Goal: Information Seeking & Learning: Check status

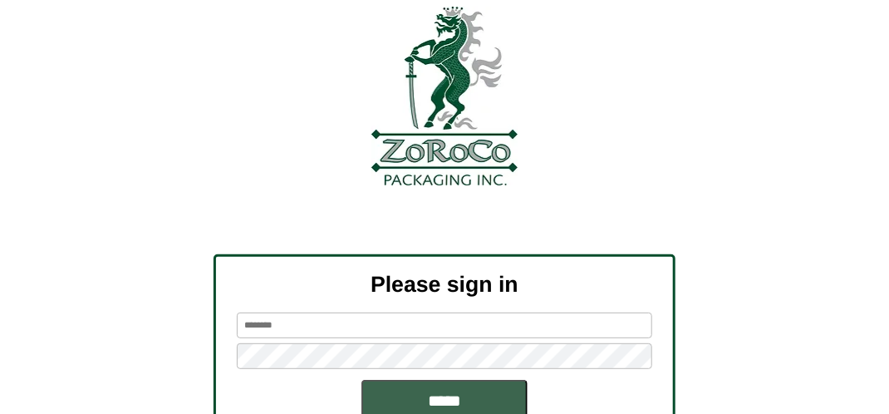
scroll to position [188, 0]
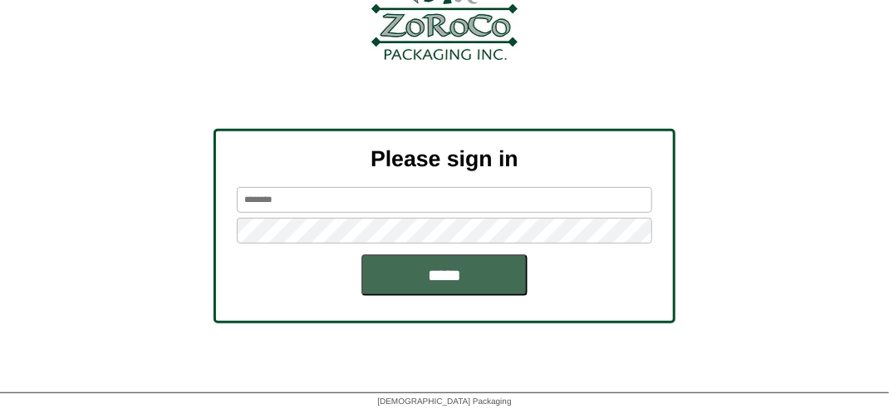
type input "*******"
click at [457, 268] on input "*****" at bounding box center [444, 275] width 166 height 42
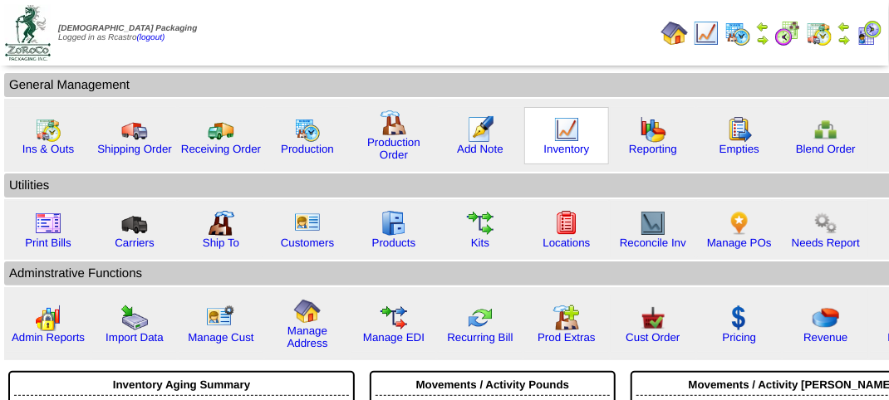
click at [561, 131] on img at bounding box center [566, 129] width 27 height 27
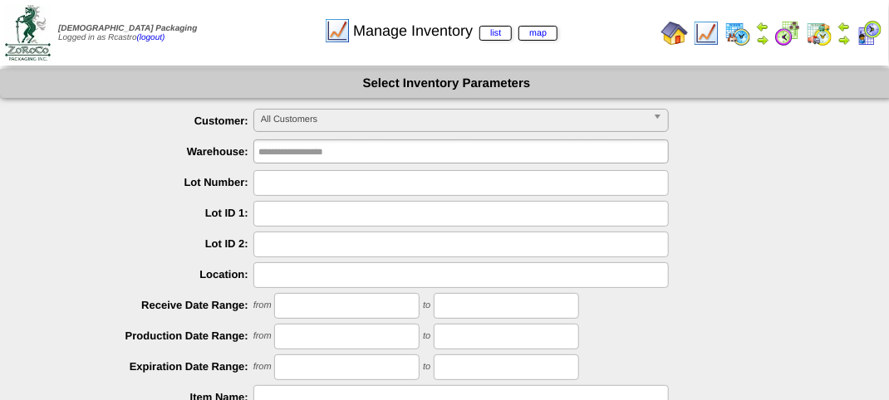
click at [317, 174] on input "text" at bounding box center [460, 183] width 415 height 26
type input "*******"
click at [320, 181] on input "*******" at bounding box center [460, 183] width 415 height 26
type input "*******"
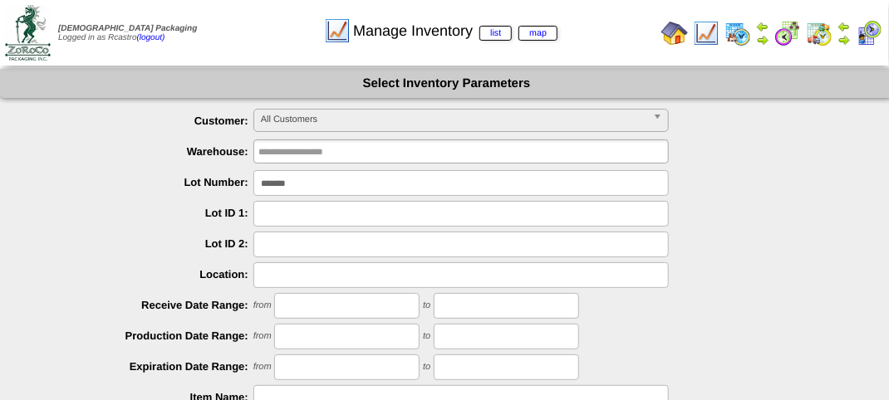
click at [311, 188] on input "*******" at bounding box center [460, 183] width 415 height 26
type input "*******"
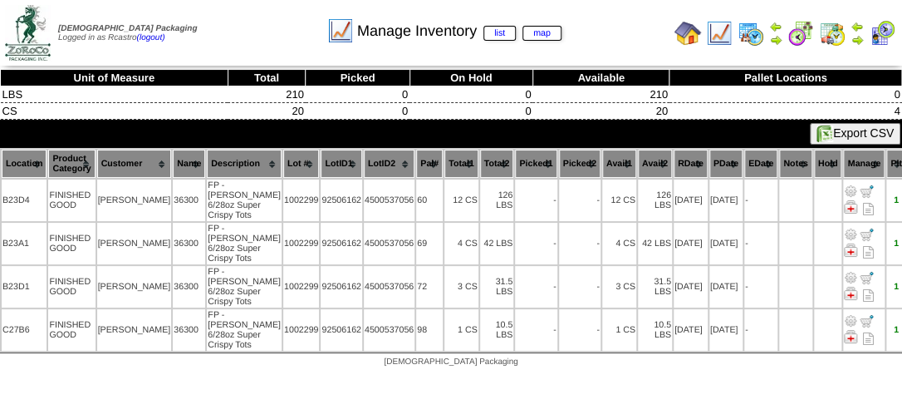
click at [444, 158] on th "Total1" at bounding box center [461, 163] width 34 height 28
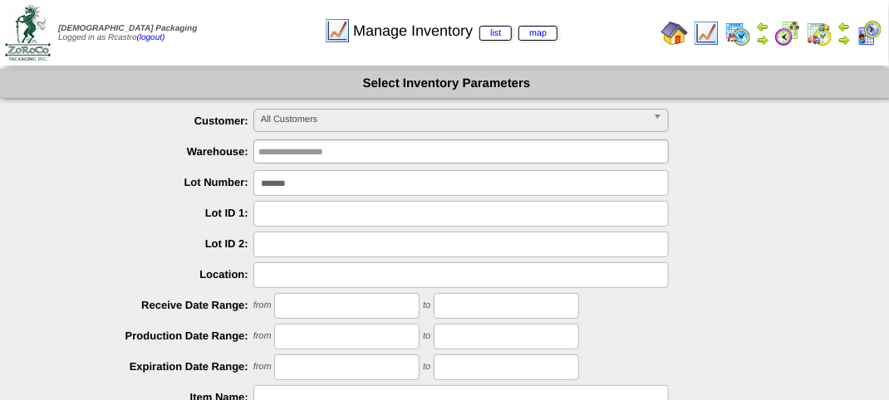
click at [365, 191] on input "*******" at bounding box center [460, 183] width 415 height 26
type input "*******"
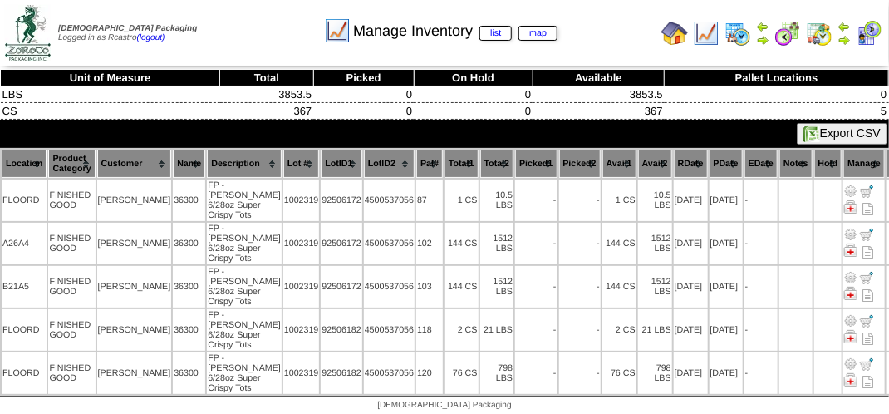
click at [444, 157] on th "Total1" at bounding box center [461, 163] width 34 height 28
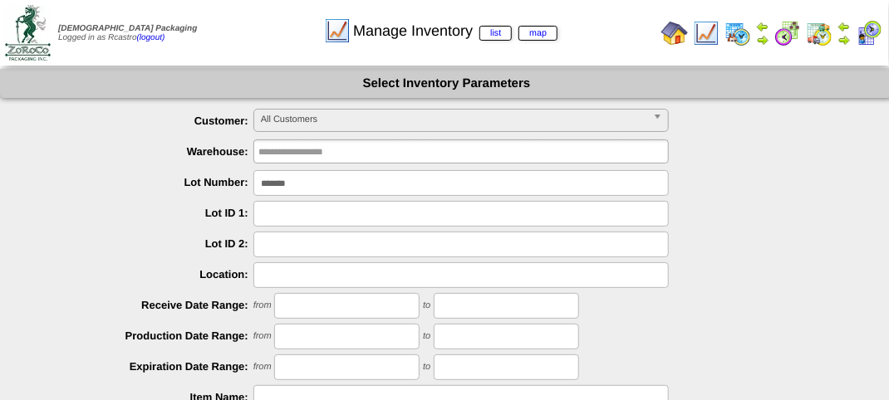
click at [365, 187] on input "*******" at bounding box center [460, 183] width 415 height 26
type input "*******"
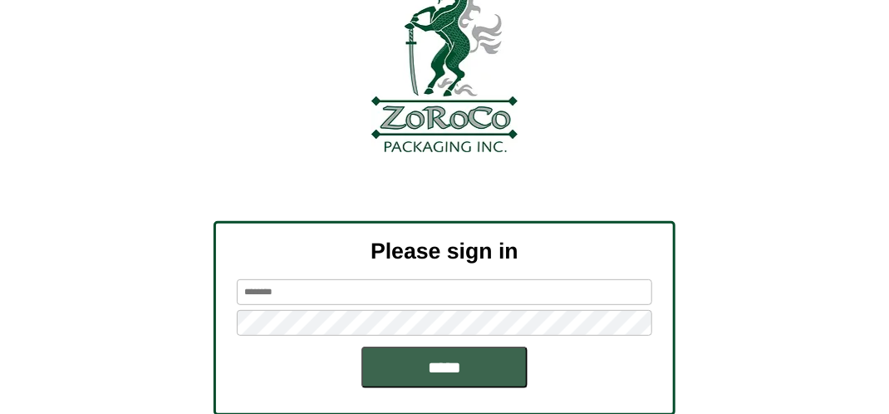
scroll to position [188, 0]
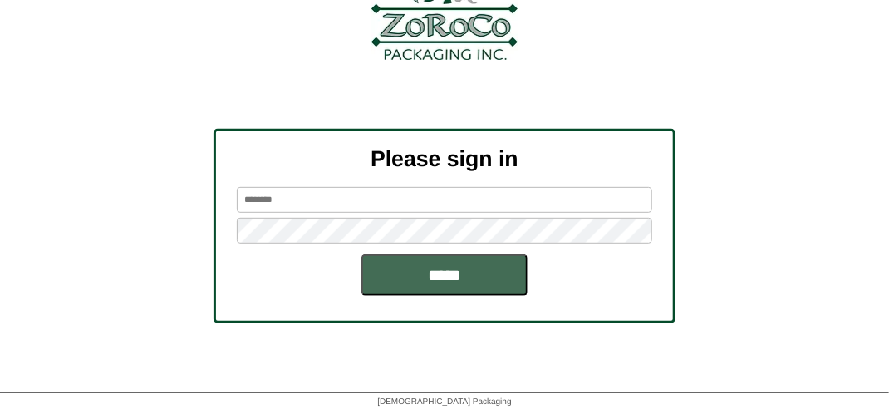
type input "*******"
click at [448, 273] on input "*****" at bounding box center [444, 275] width 166 height 42
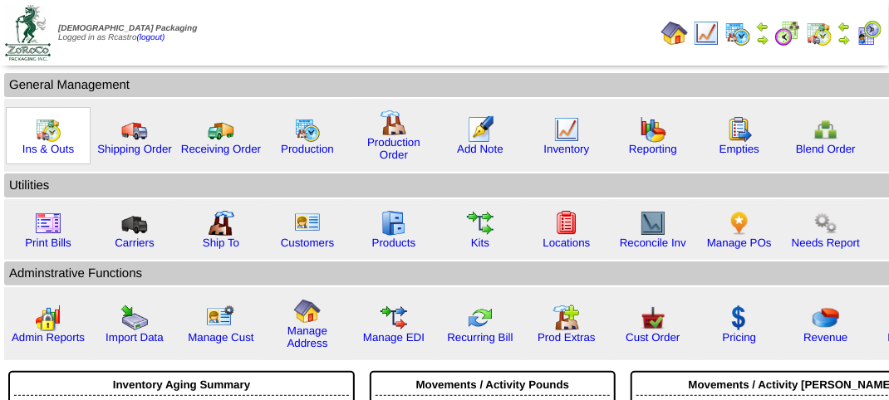
click at [46, 135] on img at bounding box center [48, 129] width 27 height 27
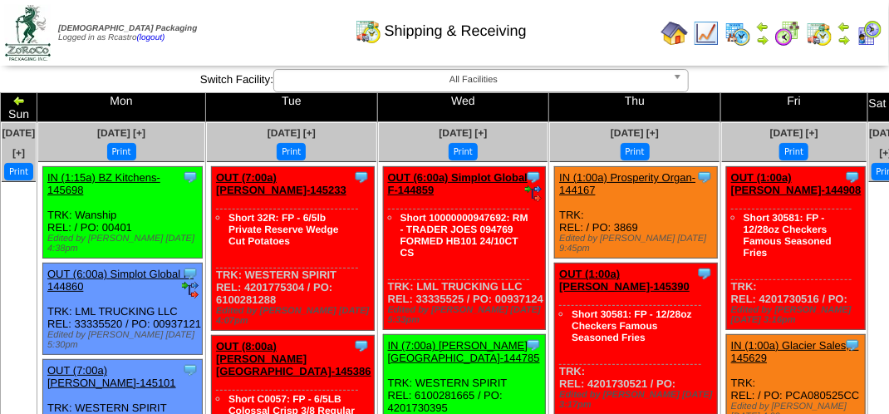
click at [272, 27] on div "Shipping & Receiving" at bounding box center [440, 25] width 507 height 46
click at [874, 37] on img at bounding box center [868, 33] width 27 height 27
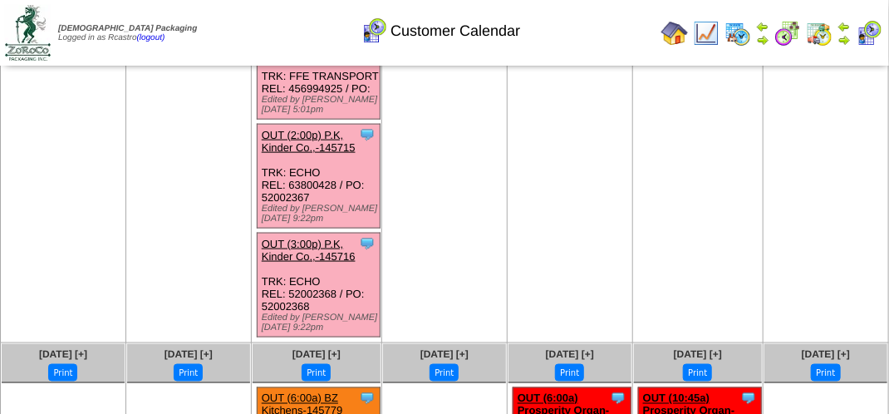
scroll to position [747, 0]
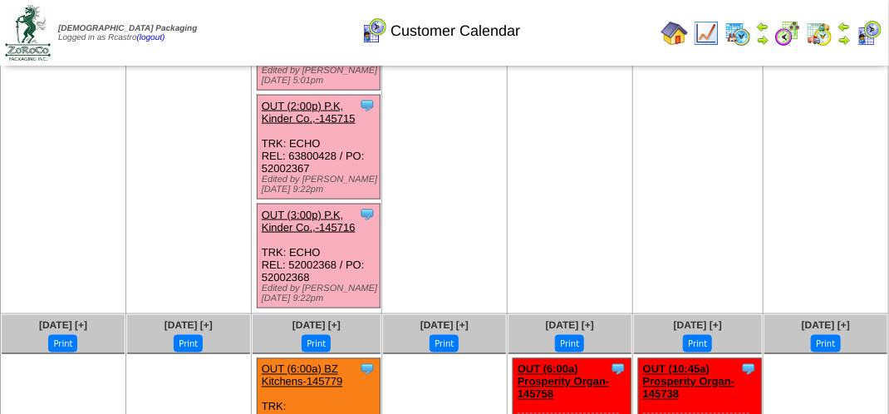
click at [312, 125] on link "OUT (2:00p) P.K, Kinder Co.,-145715" at bounding box center [309, 112] width 94 height 25
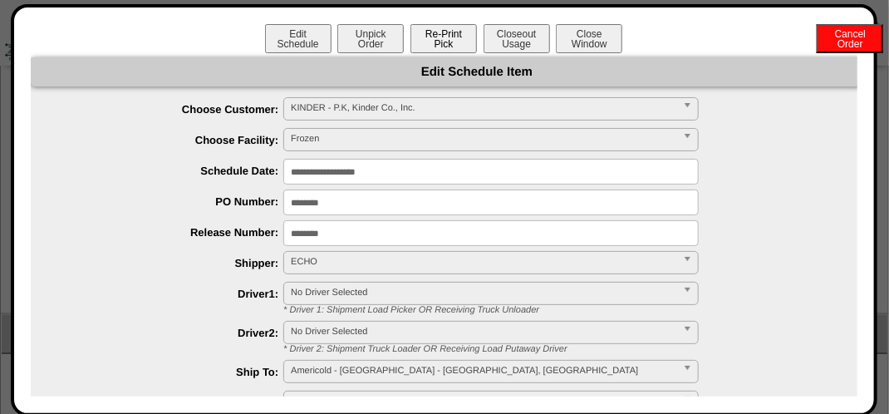
click at [443, 40] on button "Re-Print Pick" at bounding box center [443, 38] width 66 height 29
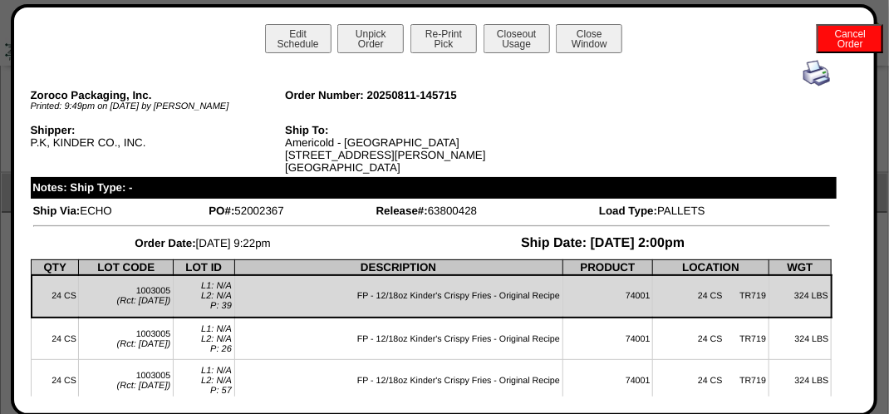
scroll to position [797, 0]
click at [595, 42] on button "Close Window" at bounding box center [589, 38] width 66 height 29
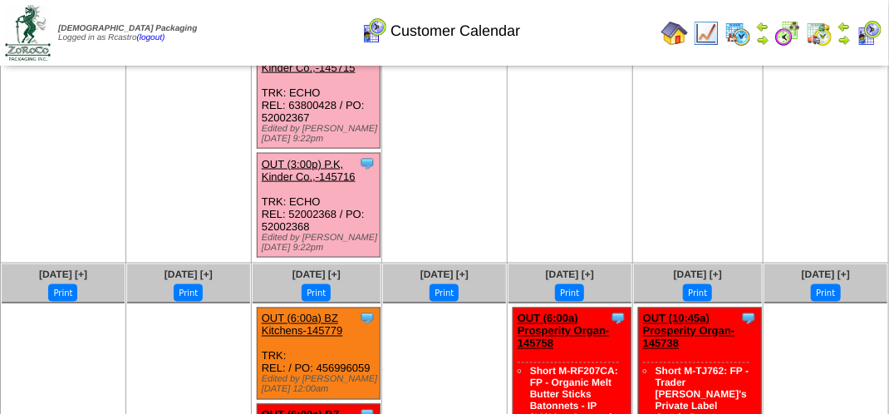
scroll to position [747, 0]
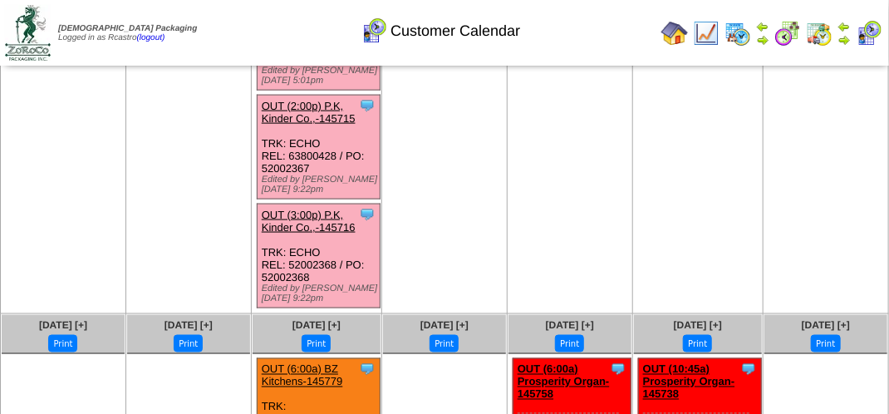
click at [309, 125] on link "OUT (2:00p) P.K, Kinder Co.,-145715" at bounding box center [309, 112] width 94 height 25
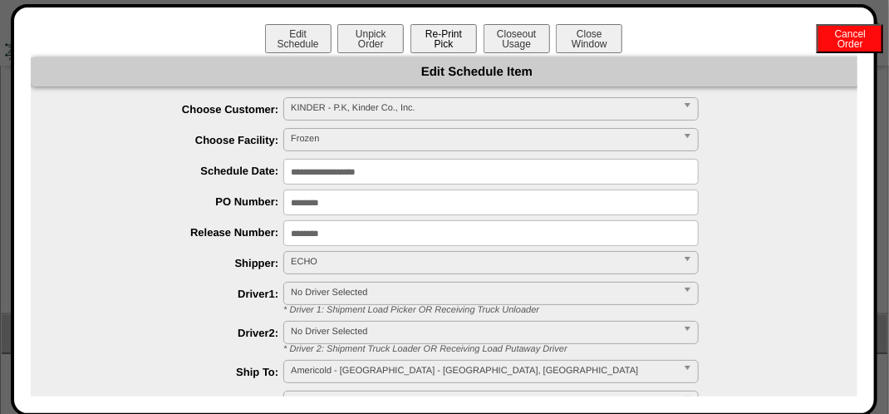
click at [433, 45] on button "Re-Print Pick" at bounding box center [443, 38] width 66 height 29
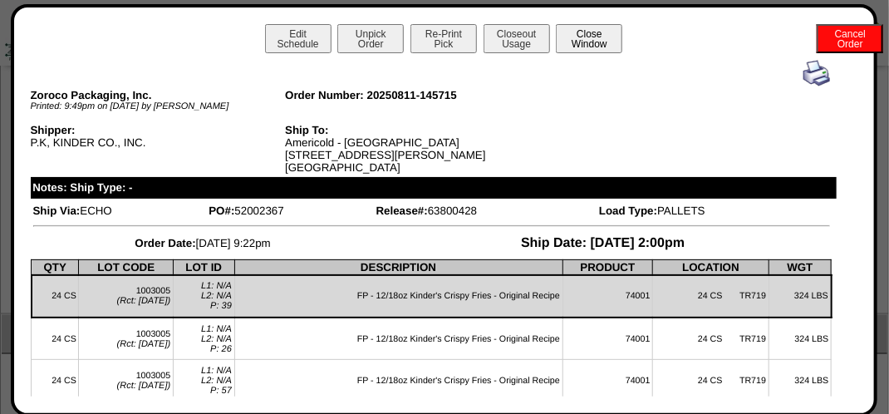
click at [585, 48] on button "Close Window" at bounding box center [589, 38] width 66 height 29
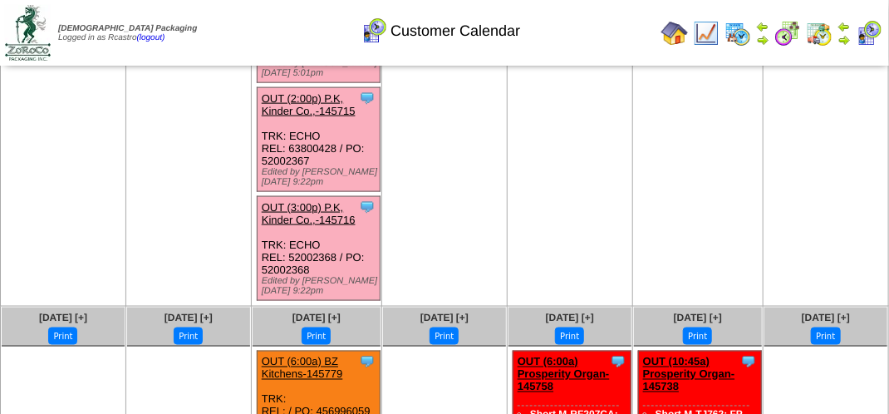
scroll to position [747, 0]
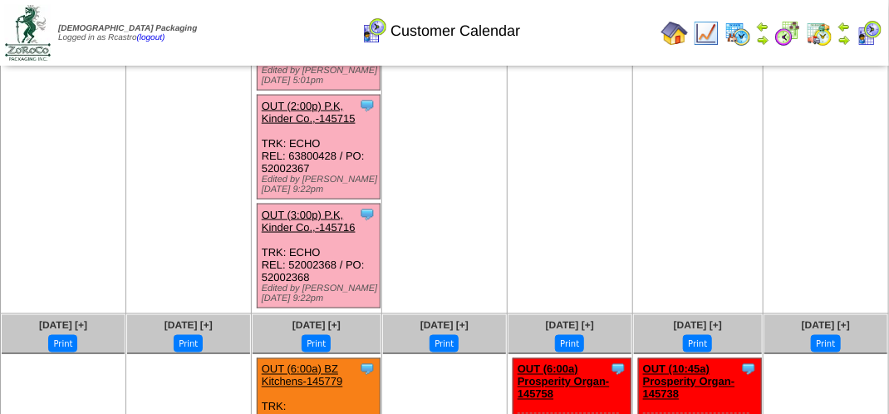
click at [311, 233] on link "OUT (3:00p) P.K, Kinder Co.,-145716" at bounding box center [309, 220] width 94 height 25
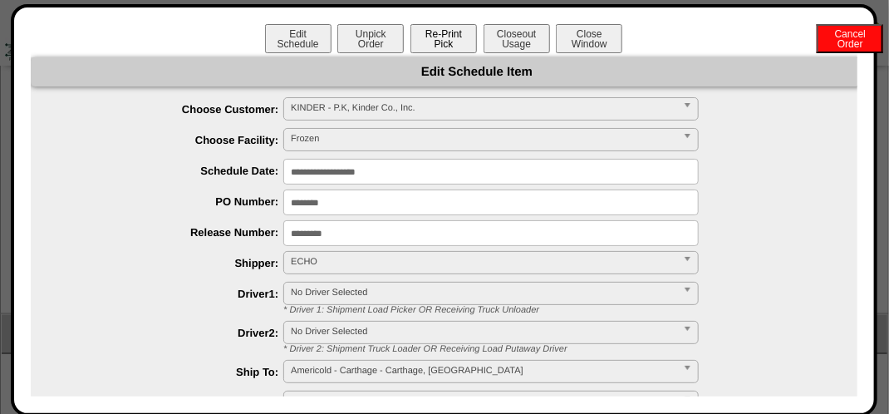
click at [442, 37] on button "Re-Print Pick" at bounding box center [443, 38] width 66 height 29
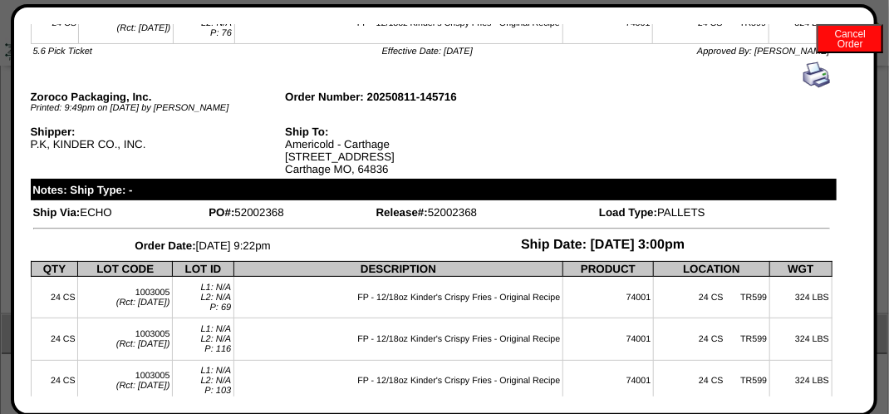
scroll to position [0, 0]
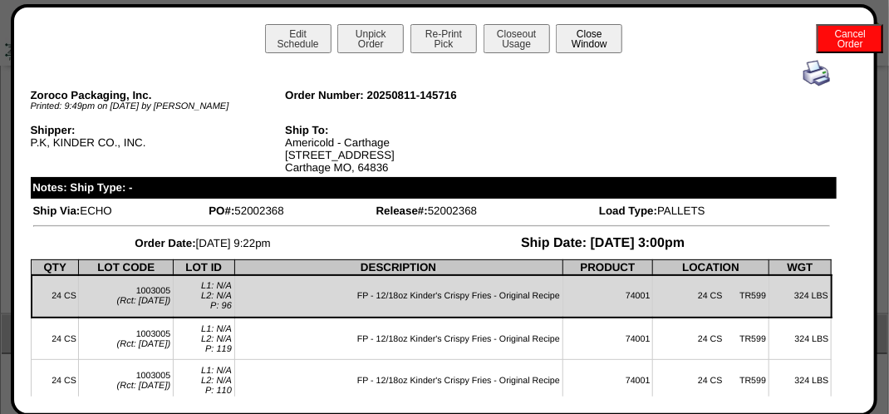
click at [599, 48] on button "Close Window" at bounding box center [589, 38] width 66 height 29
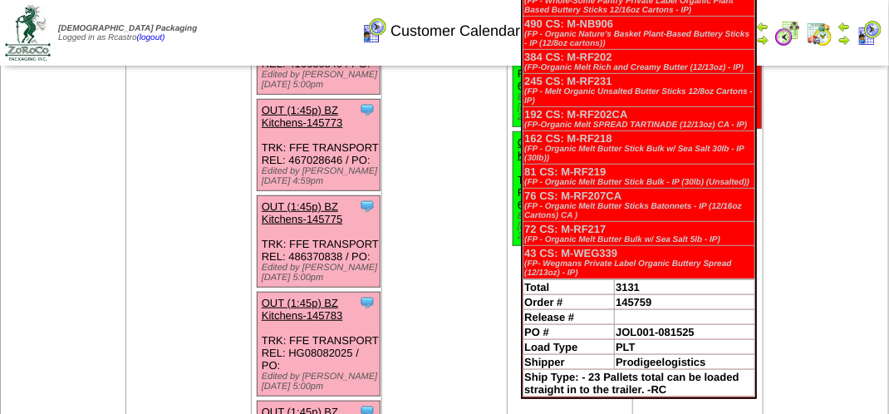
scroll to position [332, 0]
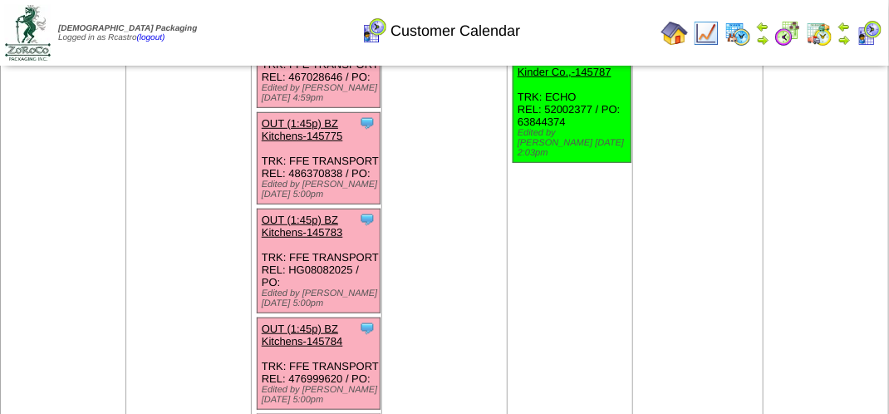
click at [427, 195] on td "[DATE] [+] Print" at bounding box center [444, 254] width 125 height 950
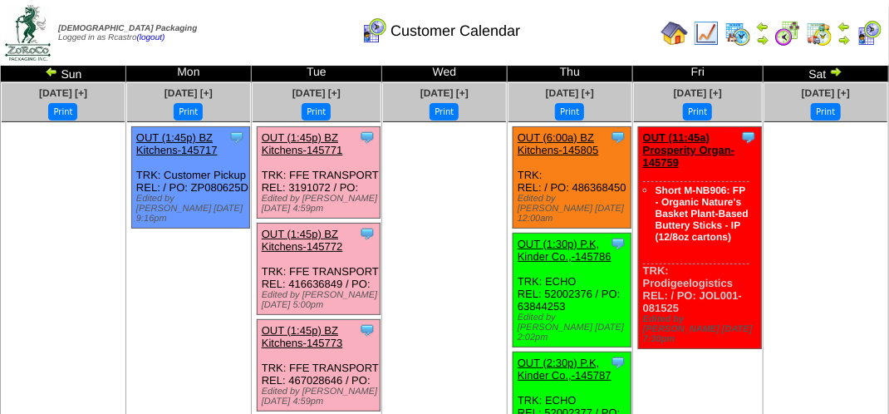
scroll to position [0, 0]
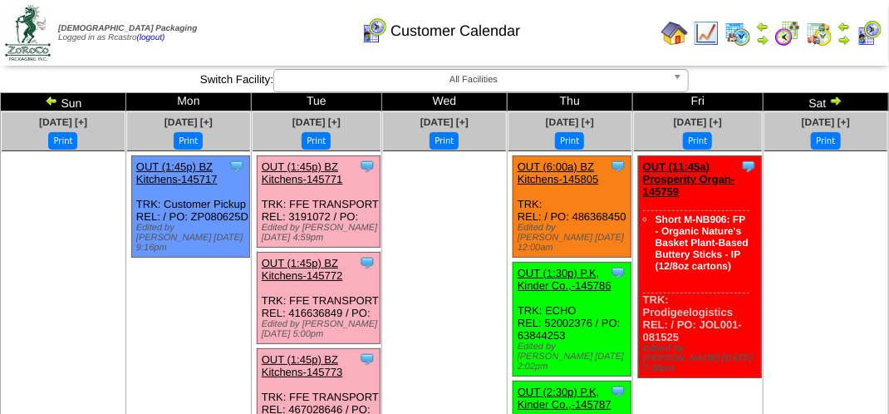
click at [445, 215] on ul at bounding box center [444, 275] width 123 height 249
click at [298, 29] on div "Customer Calendar" at bounding box center [440, 25] width 507 height 46
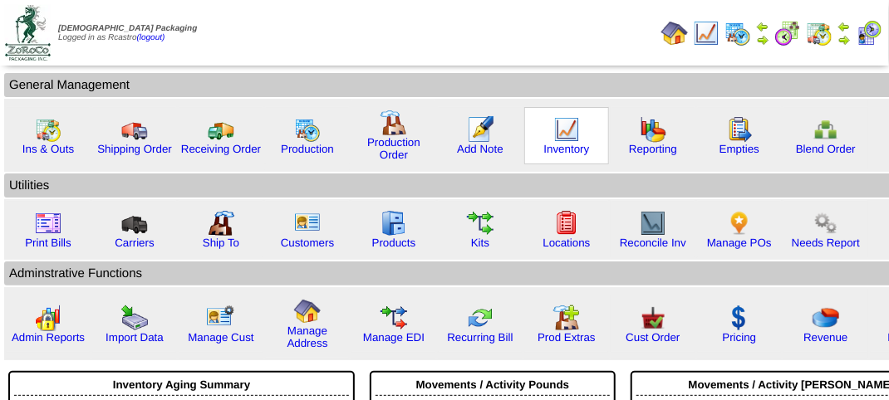
click at [570, 130] on img at bounding box center [566, 129] width 27 height 27
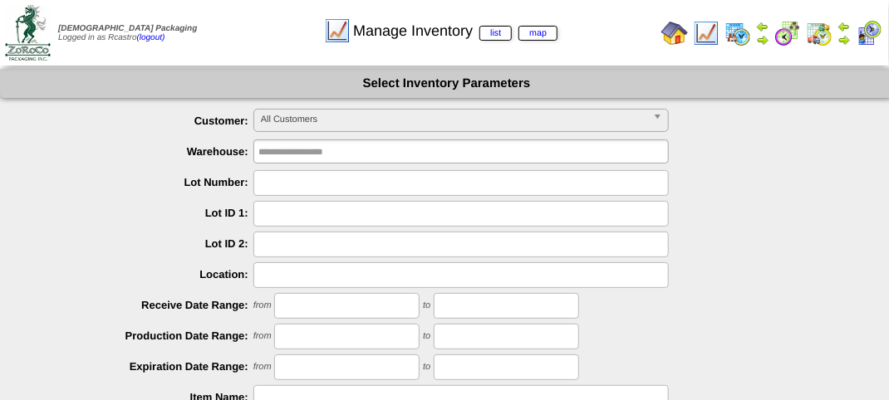
click at [351, 120] on span "All Customers" at bounding box center [453, 120] width 385 height 20
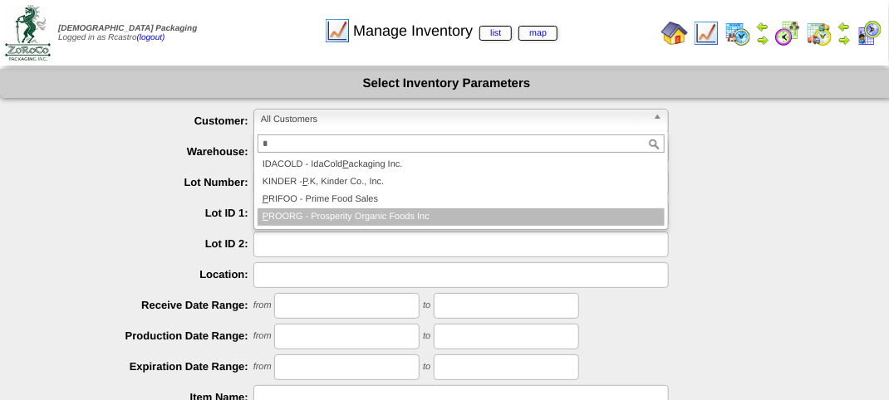
type input "*"
click at [365, 214] on li "P ROORG - Prosperity Organic Foods Inc" at bounding box center [460, 216] width 407 height 17
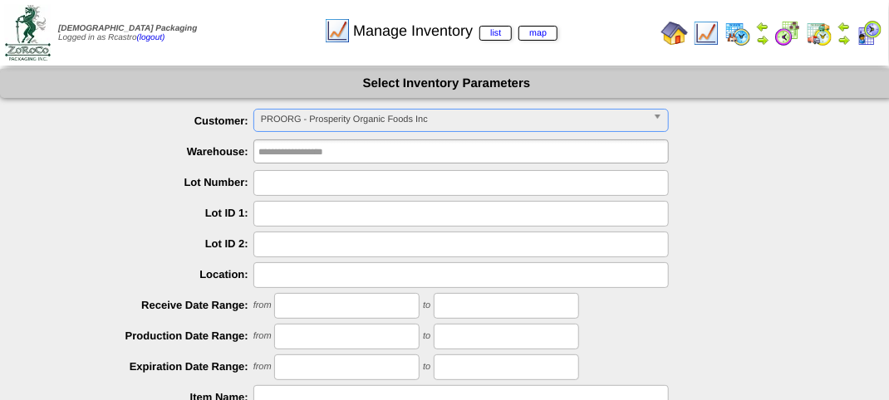
scroll to position [249, 0]
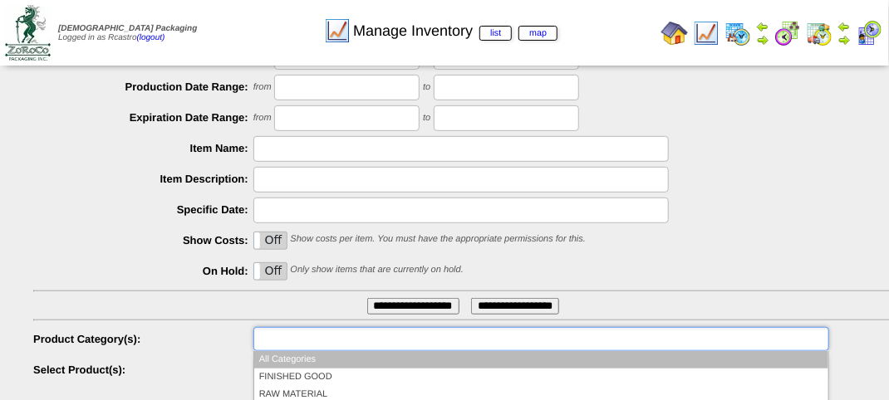
click at [310, 344] on input "text" at bounding box center [311, 339] width 106 height 21
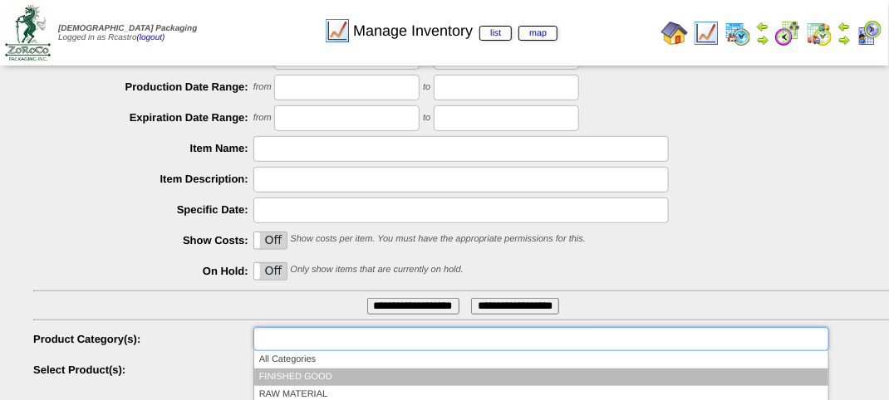
click at [323, 371] on li "FINISHED GOOD" at bounding box center [541, 377] width 574 height 17
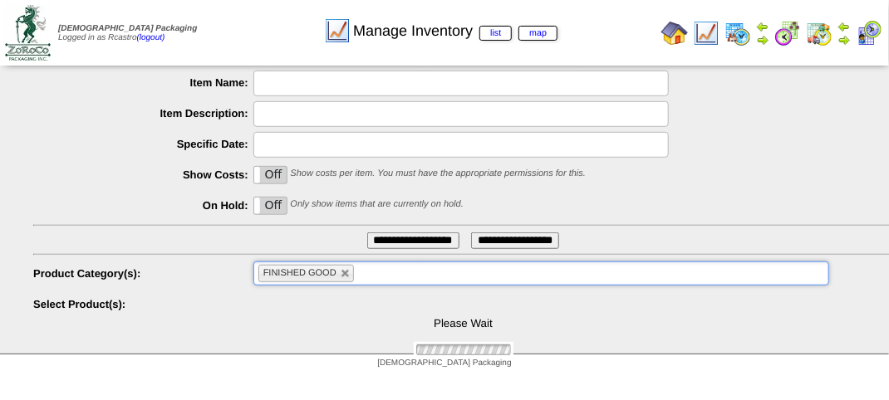
scroll to position [399, 0]
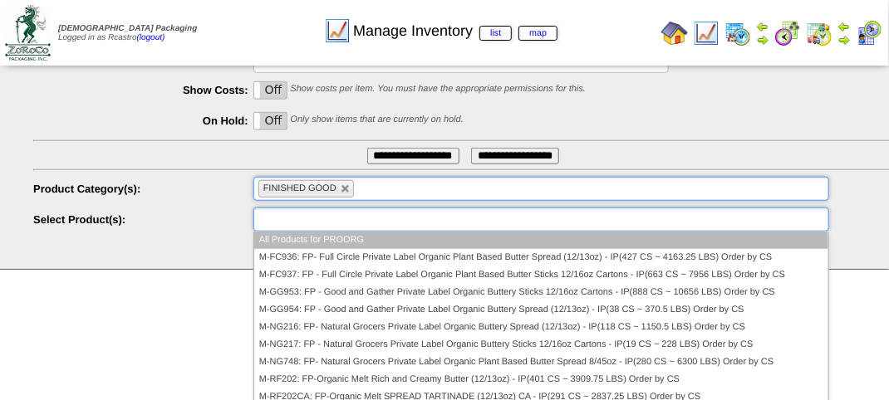
click at [332, 214] on input "text" at bounding box center [311, 219] width 106 height 21
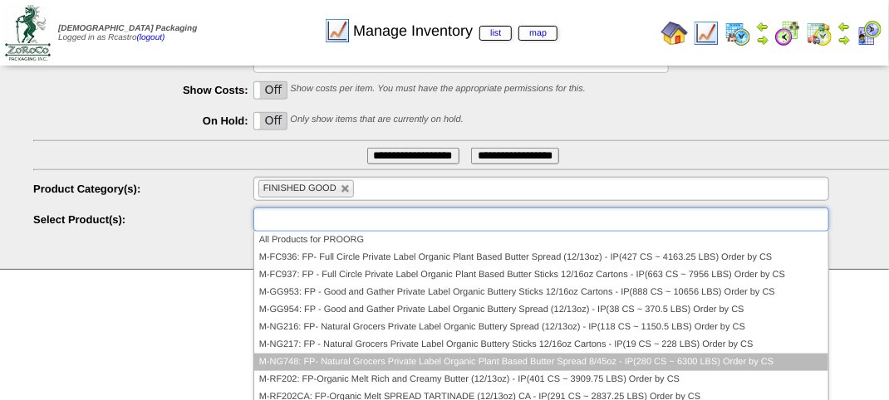
scroll to position [83, 0]
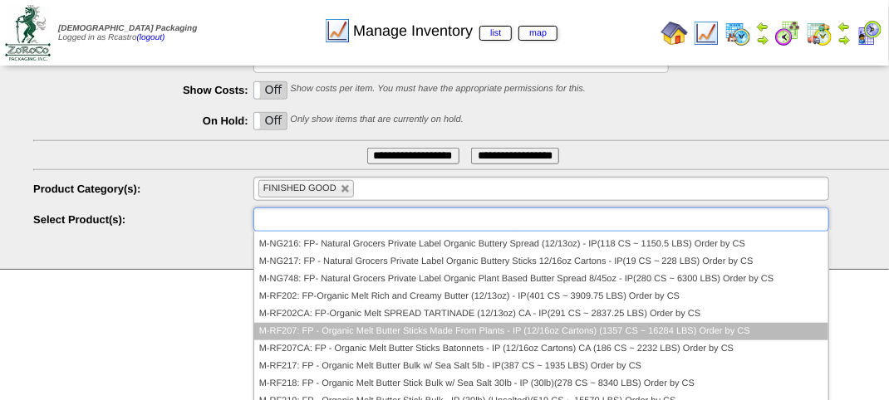
click at [334, 328] on li "M-RF207: FP - Organic Melt Butter Sticks Made From Plants - IP (12/16oz Cartons…" at bounding box center [541, 331] width 574 height 17
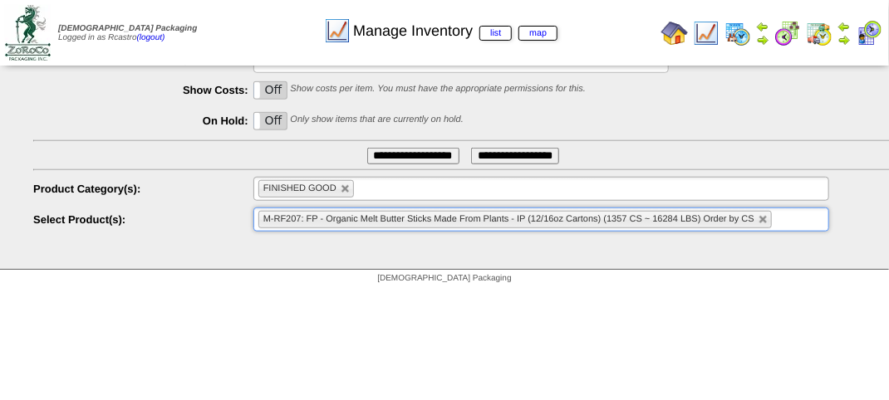
click at [416, 150] on input "**********" at bounding box center [413, 156] width 92 height 17
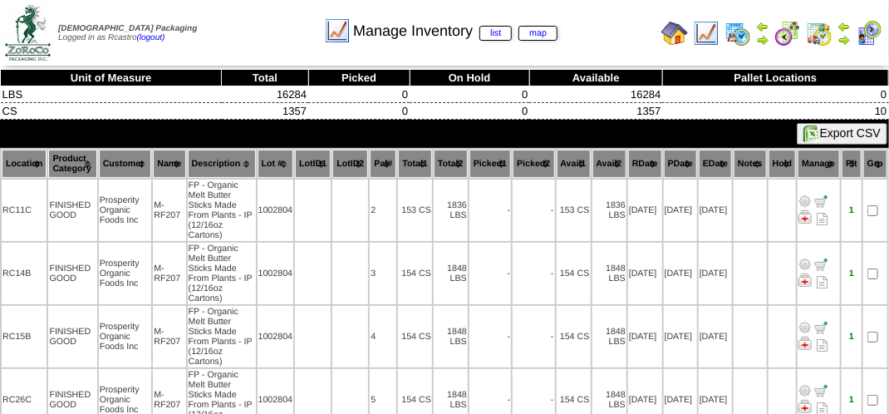
click at [23, 157] on th "Location" at bounding box center [24, 163] width 45 height 28
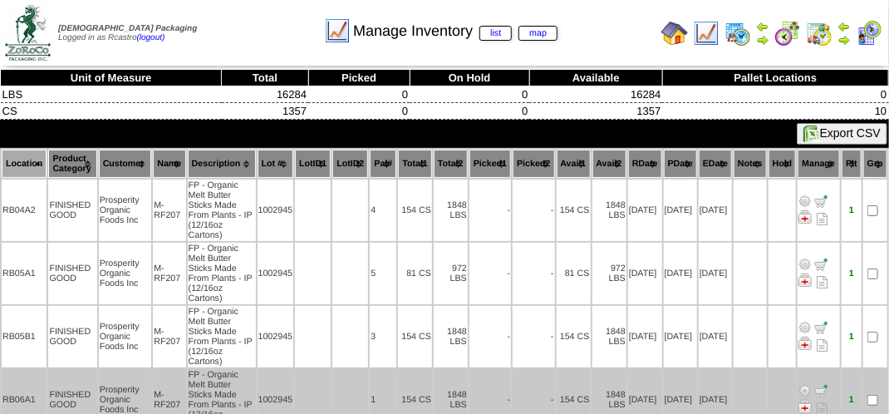
scroll to position [83, 0]
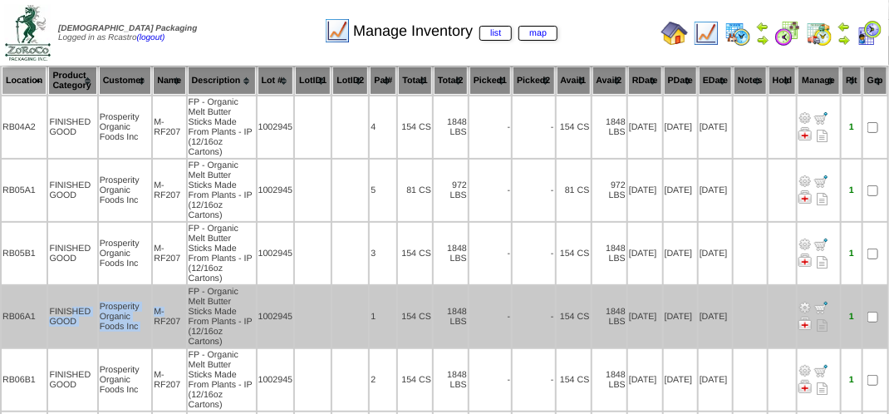
drag, startPoint x: 70, startPoint y: 311, endPoint x: 179, endPoint y: 310, distance: 109.6
click at [179, 310] on tr "RB06A1 FINISHED GOOD Prosperity Organic Foods Inc M-RF207 FP - Organic Melt But…" at bounding box center [444, 316] width 885 height 61
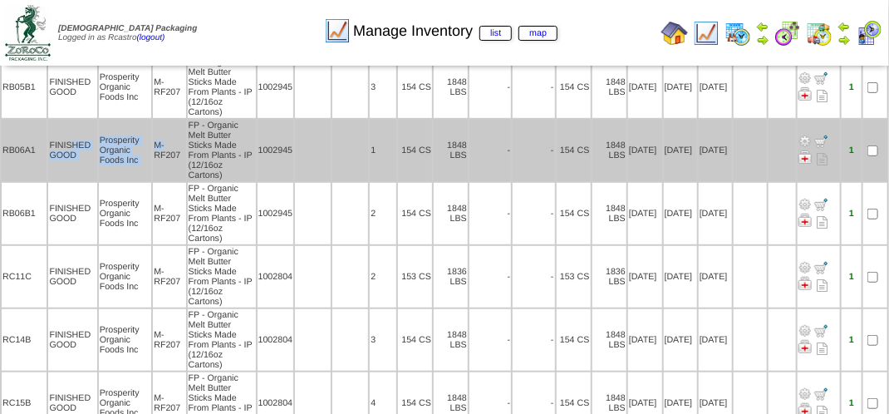
scroll to position [332, 0]
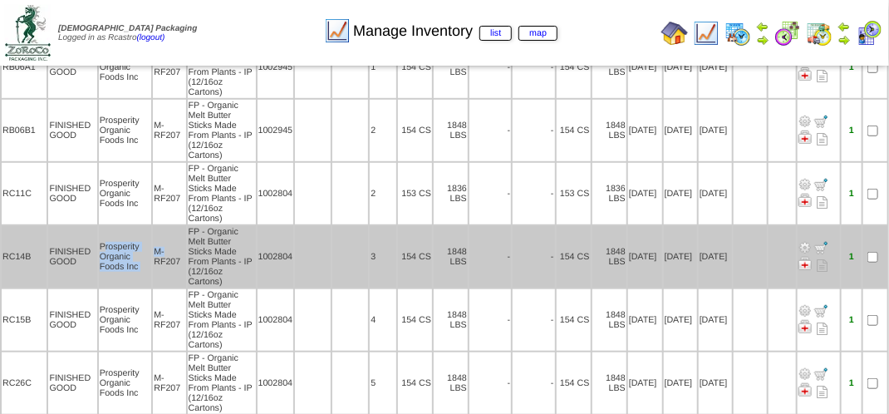
drag, startPoint x: 103, startPoint y: 246, endPoint x: 165, endPoint y: 247, distance: 62.3
click at [165, 247] on tr "RC14B FINISHED GOOD Prosperity Organic Foods Inc M-RF207 FP - Organic Melt Butt…" at bounding box center [444, 256] width 885 height 61
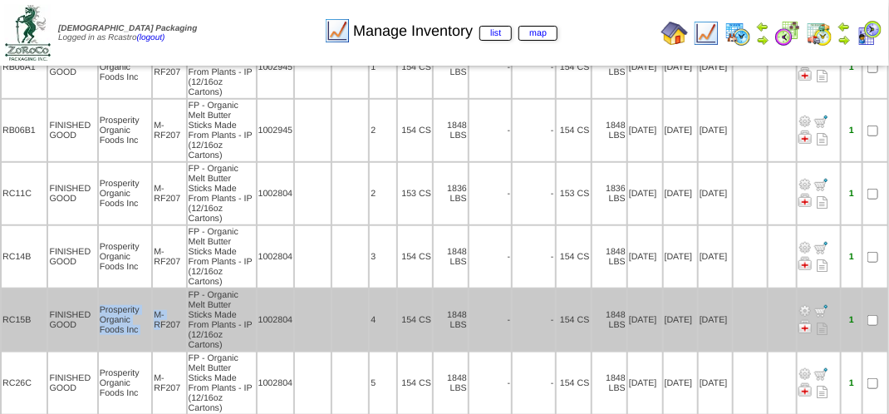
drag, startPoint x: 81, startPoint y: 319, endPoint x: 161, endPoint y: 319, distance: 79.7
click at [158, 319] on tr "RC15B FINISHED GOOD Prosperity Organic Foods Inc M-RF207 FP - Organic Melt Butt…" at bounding box center [444, 319] width 885 height 61
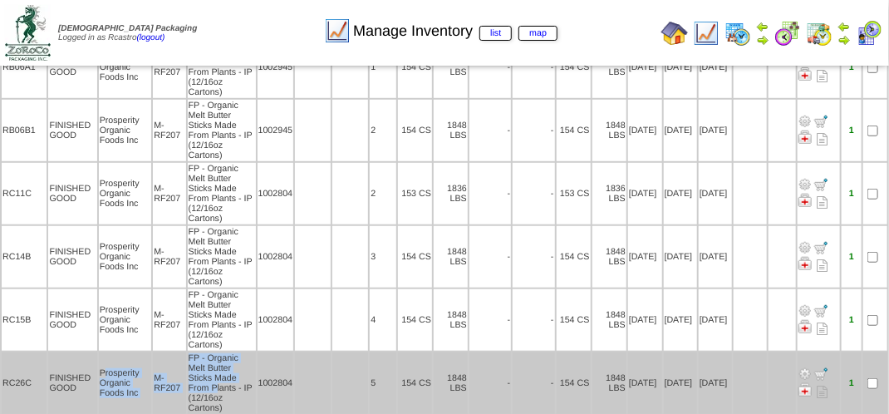
drag, startPoint x: 104, startPoint y: 368, endPoint x: 193, endPoint y: 389, distance: 91.2
click at [193, 389] on tr "RC26C FINISHED GOOD Prosperity Organic Foods Inc M-RF207 FP - Organic Melt Butt…" at bounding box center [444, 382] width 885 height 61
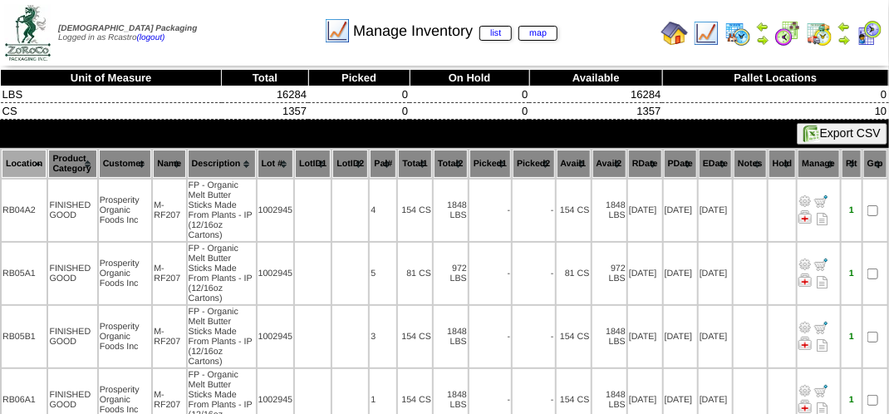
scroll to position [0, 0]
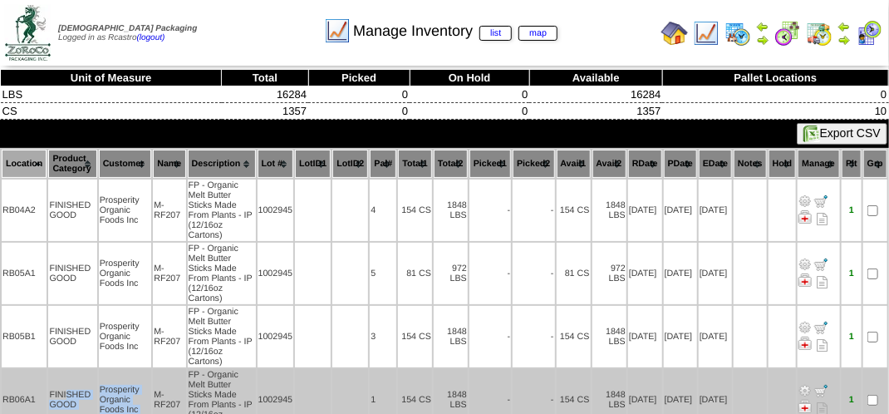
drag, startPoint x: 67, startPoint y: 381, endPoint x: 156, endPoint y: 395, distance: 90.0
click at [156, 395] on tr "RB06A1 FINISHED GOOD Prosperity Organic Foods Inc M-RF207 FP - Organic Melt But…" at bounding box center [444, 399] width 885 height 61
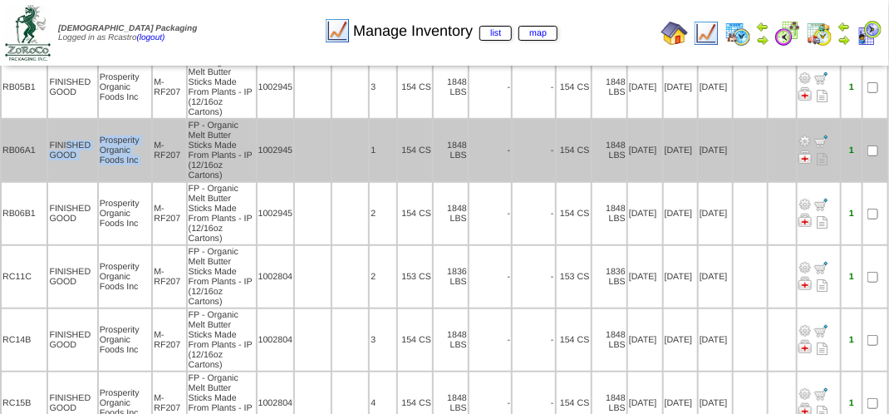
scroll to position [332, 0]
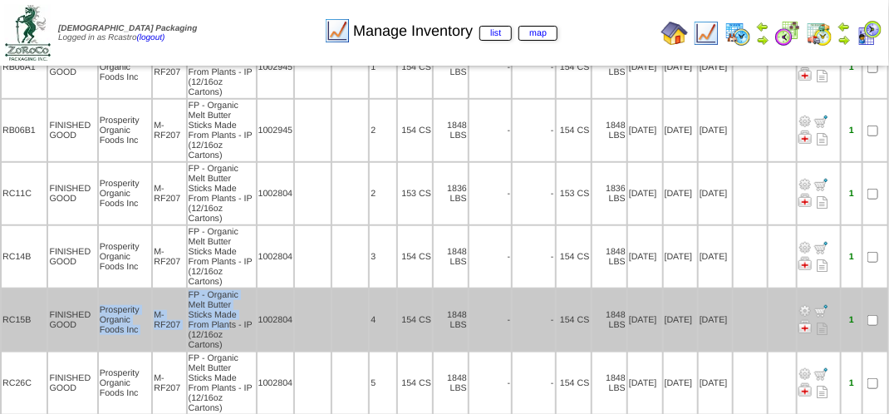
drag, startPoint x: 95, startPoint y: 318, endPoint x: 206, endPoint y: 317, distance: 110.4
click at [206, 317] on tr "RC15B FINISHED GOOD Prosperity Organic Foods Inc M-RF207 FP - Organic Melt Butt…" at bounding box center [444, 319] width 885 height 61
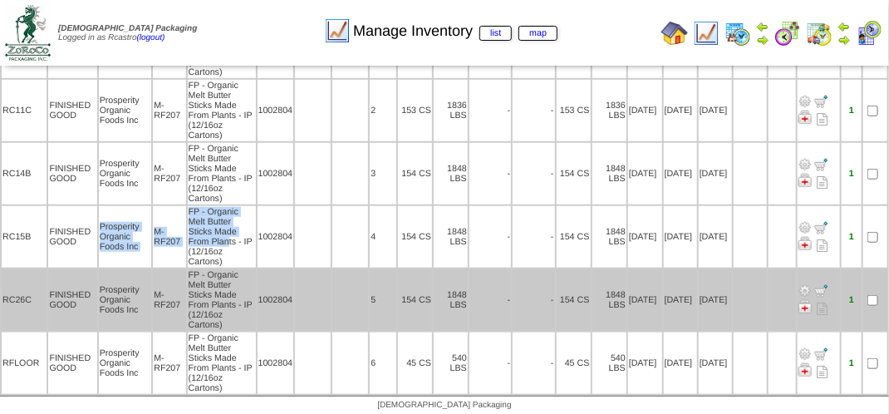
scroll to position [415, 0]
